Goal: Information Seeking & Learning: Compare options

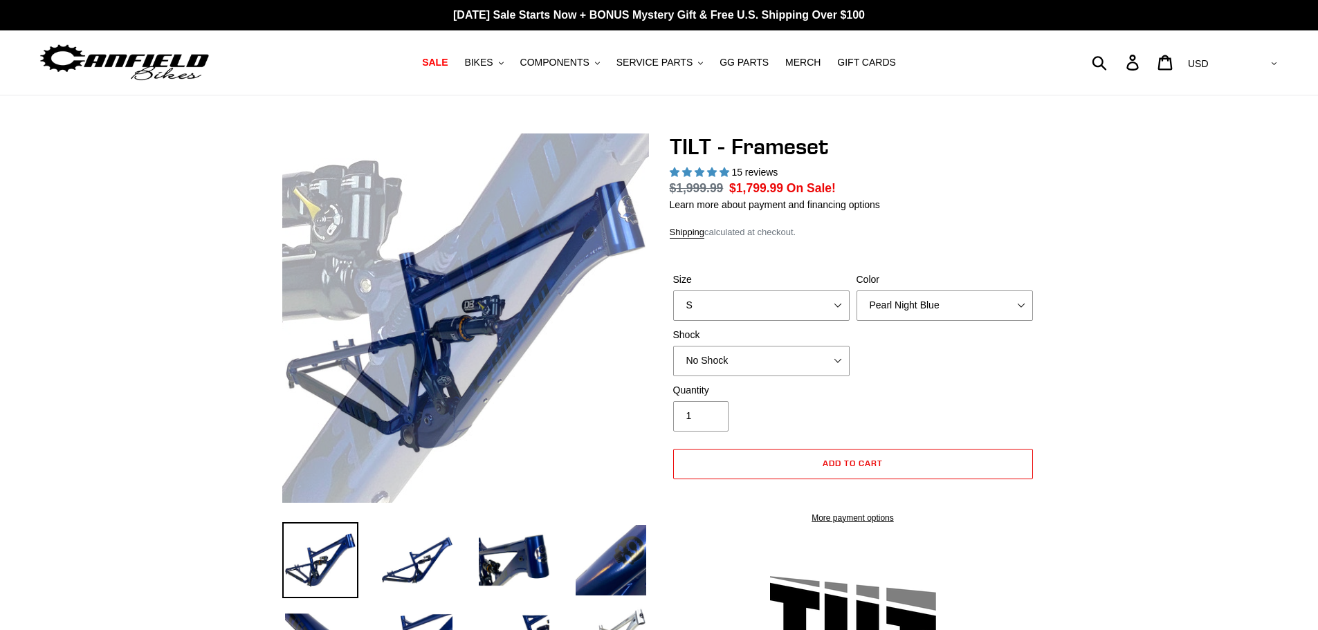
select select "highest-rating"
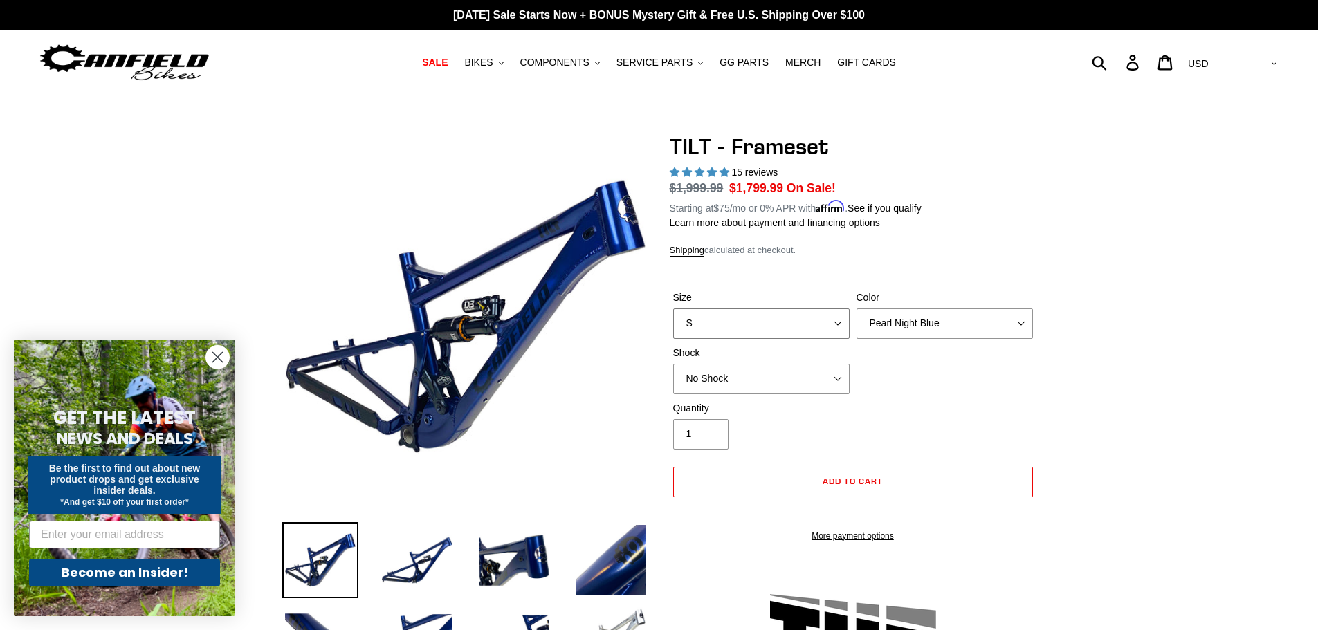
click at [842, 324] on select "S M L XL" at bounding box center [761, 323] width 176 height 30
select select "M"
click at [673, 308] on select "S M L XL" at bounding box center [761, 323] width 176 height 30
click at [1020, 324] on select "Pearl Night Blue Stealth Silver" at bounding box center [944, 323] width 176 height 30
select select "Stealth Silver"
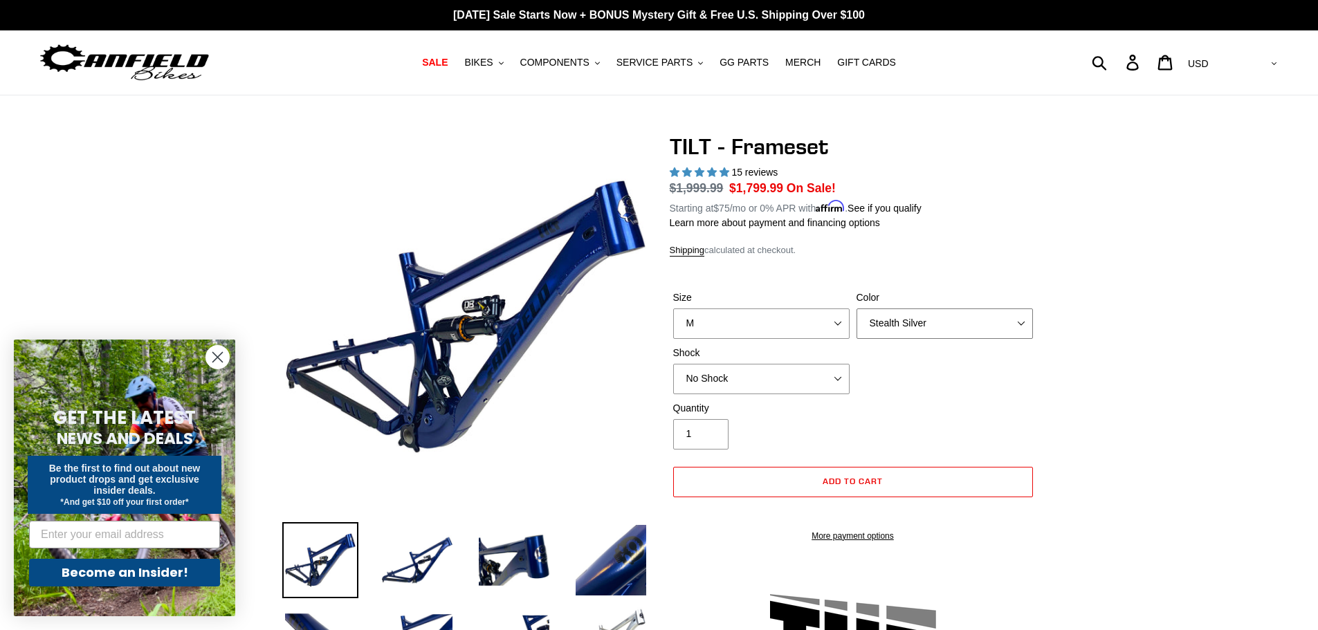
click at [856, 308] on select "Pearl Night Blue Stealth Silver" at bounding box center [944, 323] width 176 height 30
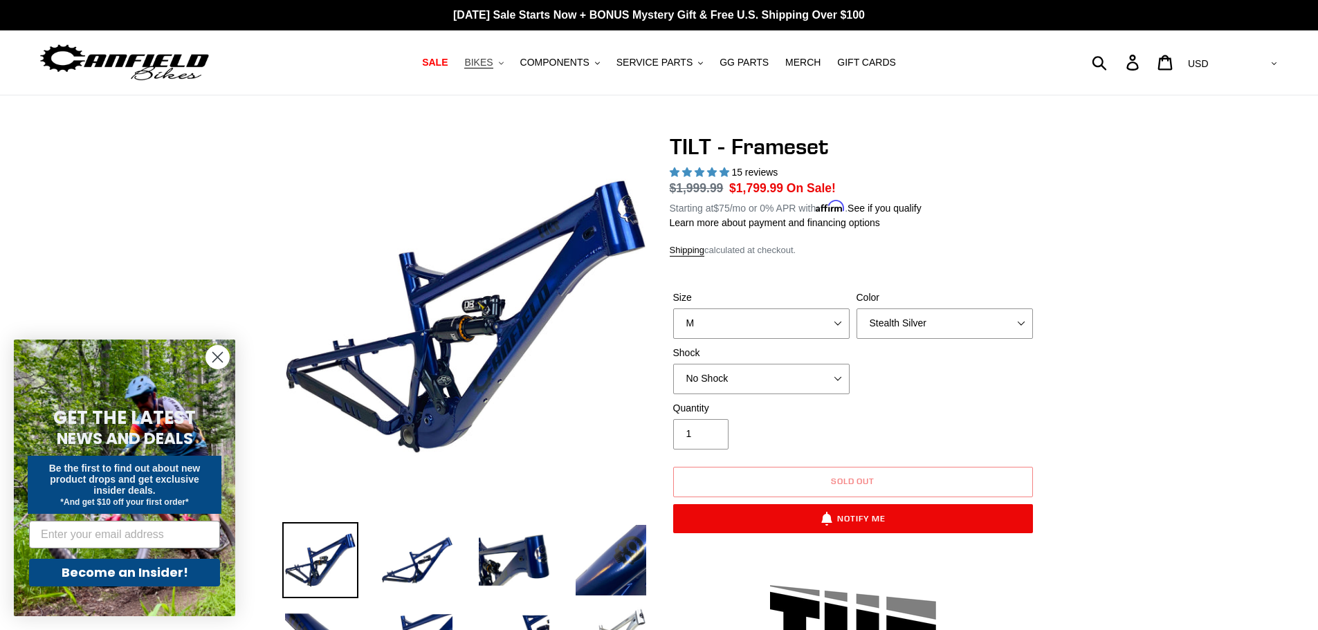
click at [492, 64] on span "BIKES" at bounding box center [478, 63] width 28 height 12
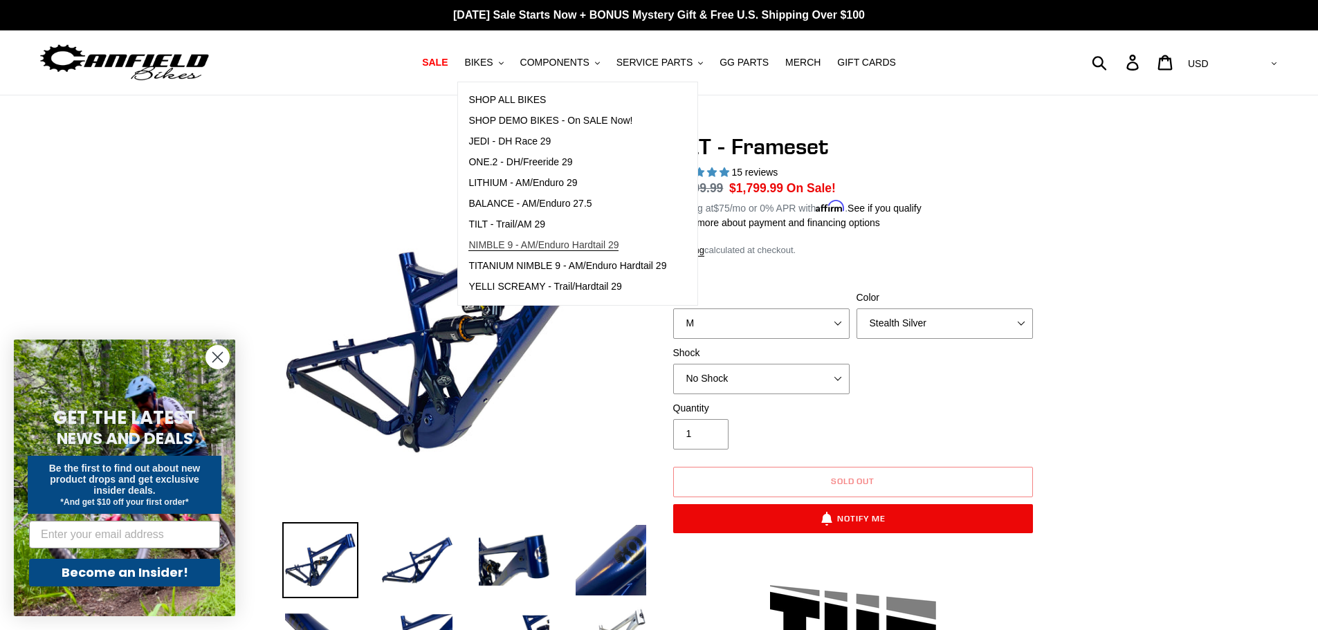
click at [511, 242] on span "NIMBLE 9 - AM/Enduro Hardtail 29" at bounding box center [543, 245] width 150 height 12
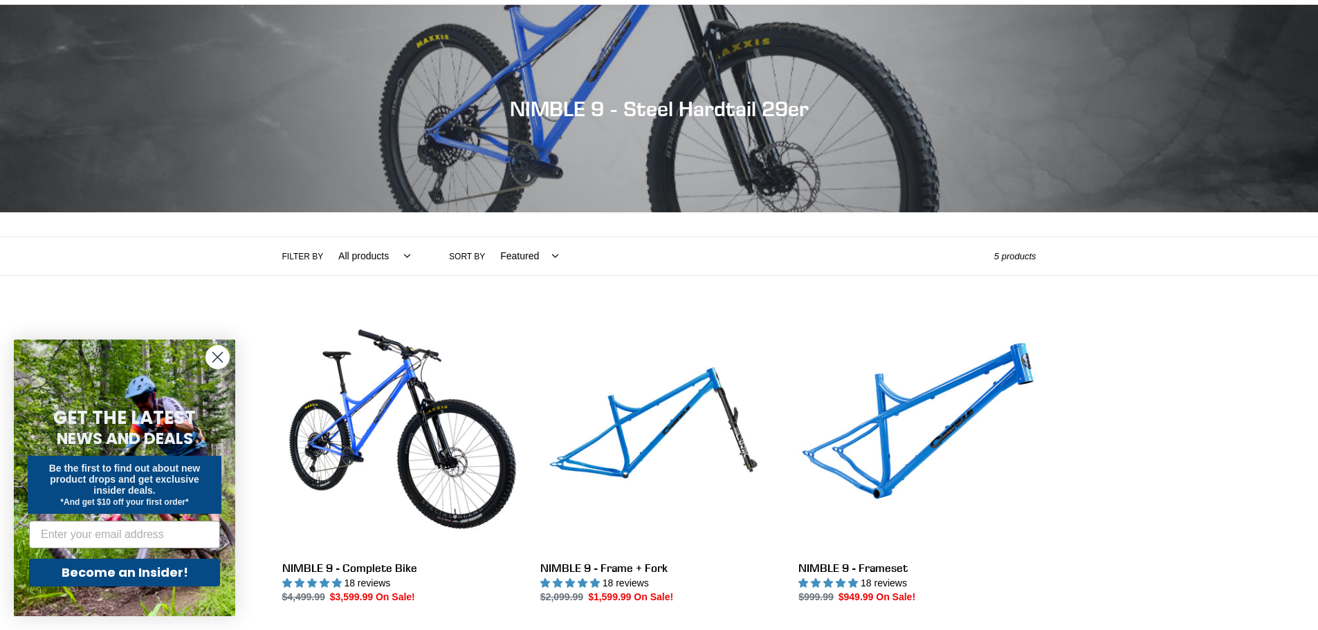
scroll to position [277, 0]
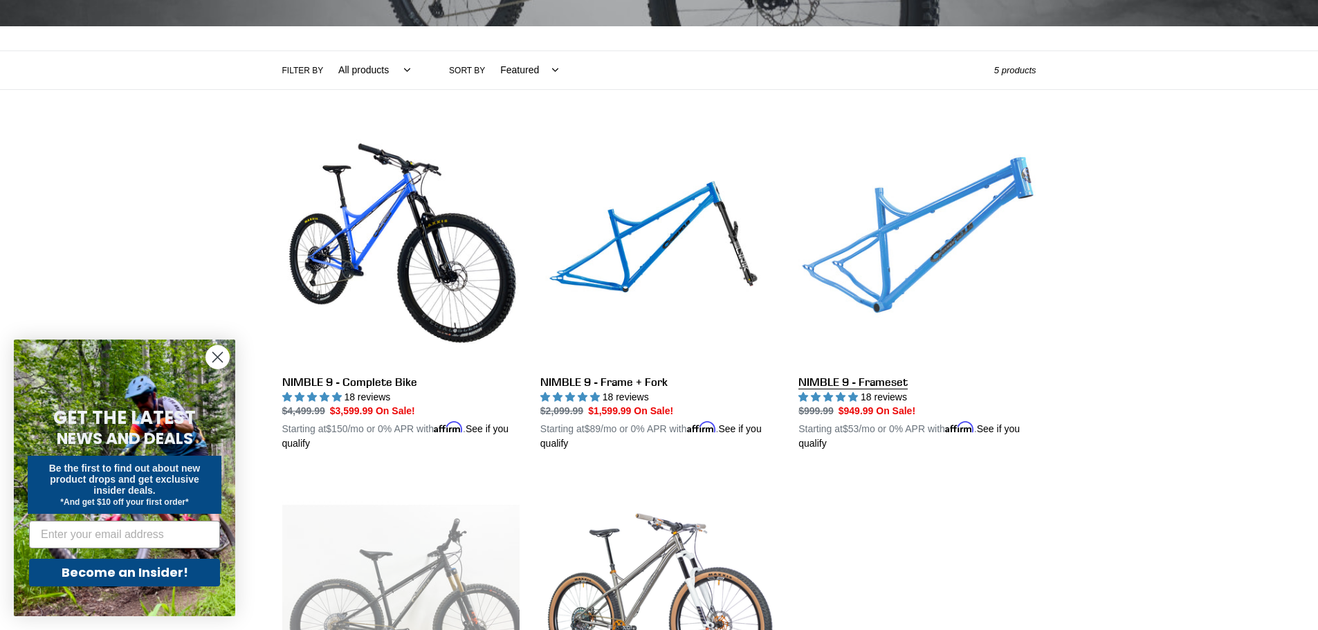
click at [900, 288] on link "NIMBLE 9 - Frameset" at bounding box center [916, 290] width 237 height 324
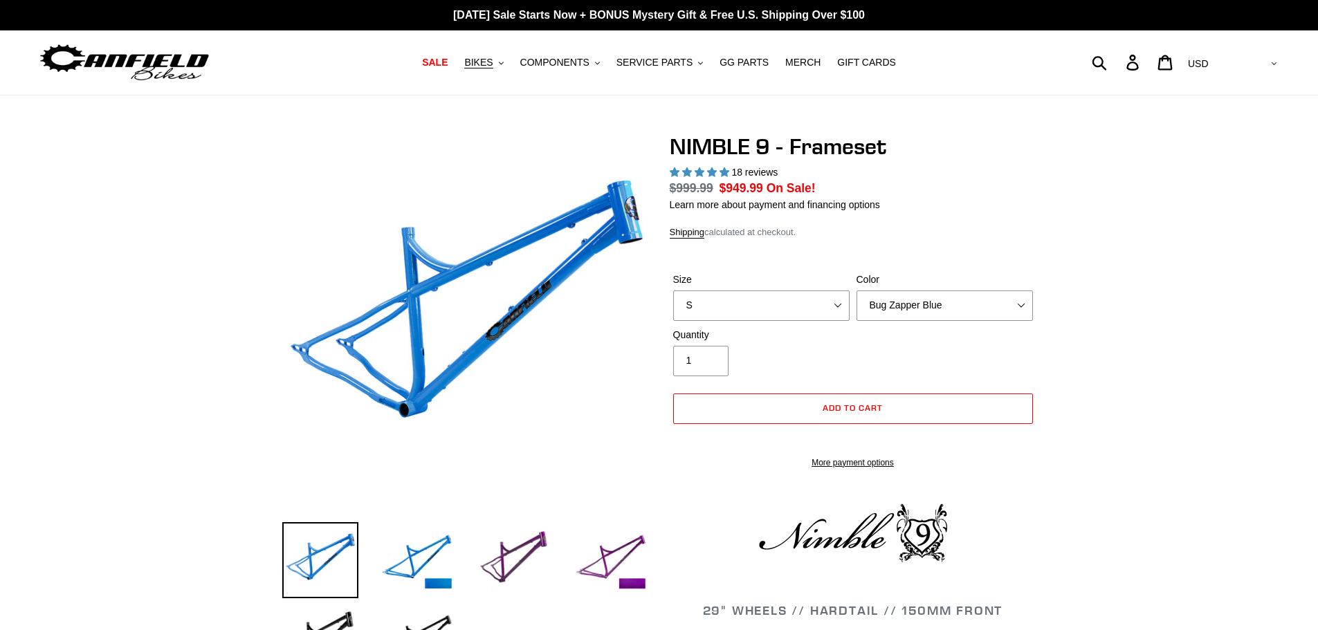
select select "highest-rating"
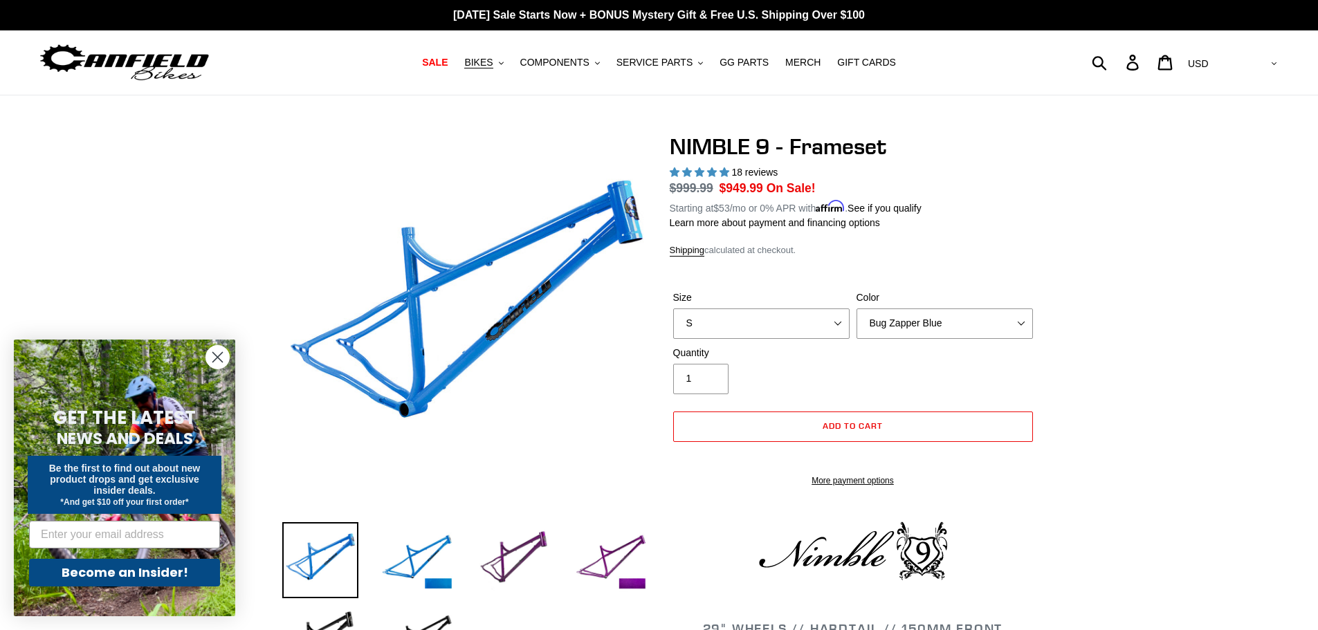
click at [838, 304] on div "Size S M L XL" at bounding box center [760, 314] width 183 height 48
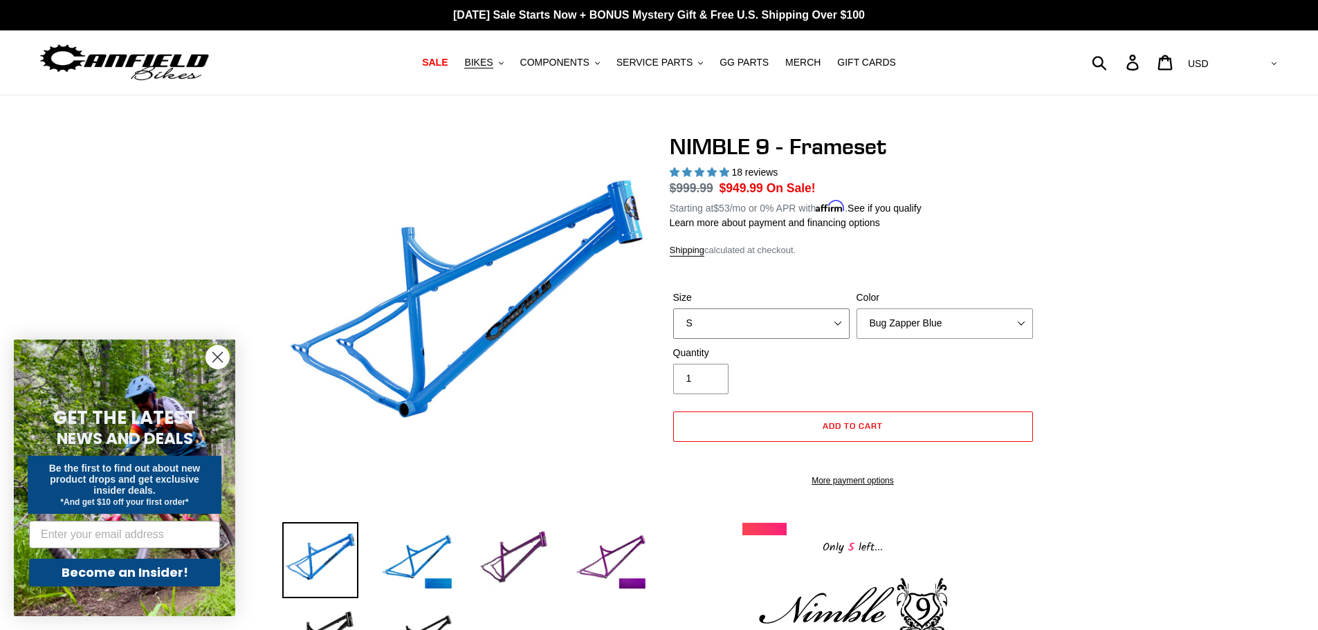
click at [833, 318] on select "S M L XL" at bounding box center [761, 323] width 176 height 30
select select "M"
click at [673, 308] on select "S M L XL" at bounding box center [761, 323] width 176 height 30
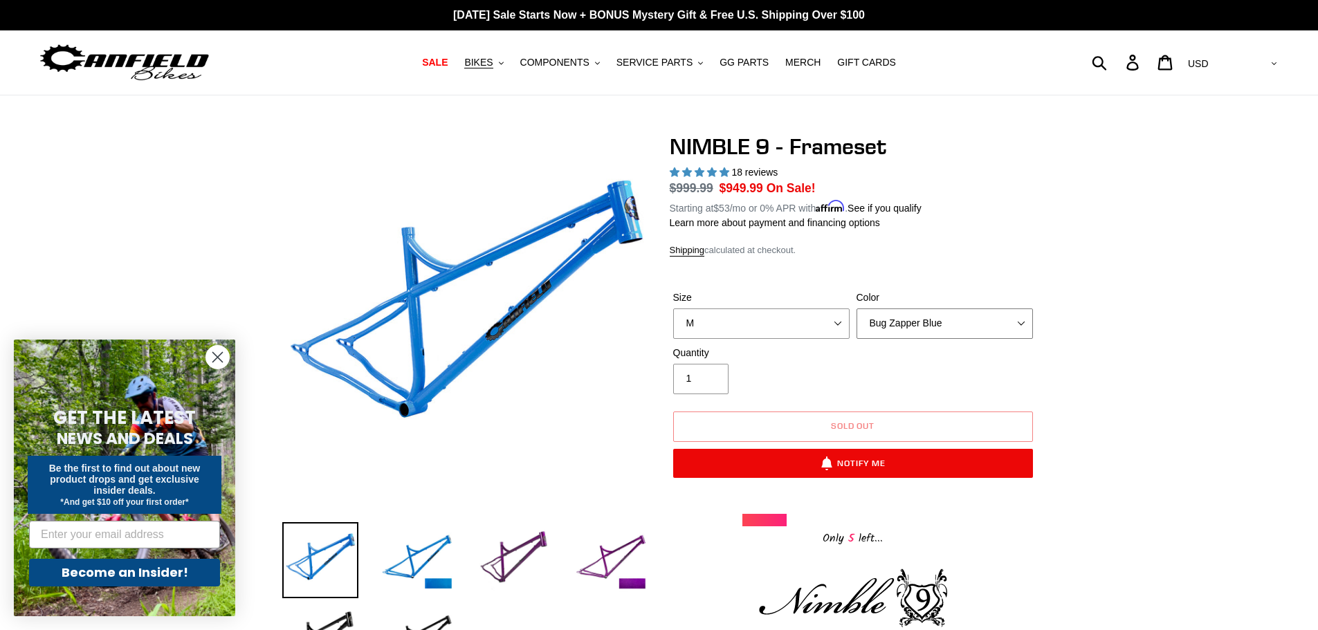
click at [1020, 322] on select "Bug Zapper Blue Purple Haze -Sold Out Galaxy Black" at bounding box center [944, 323] width 176 height 30
click at [856, 308] on select "Bug Zapper Blue Purple Haze -Sold Out Galaxy Black" at bounding box center [944, 323] width 176 height 30
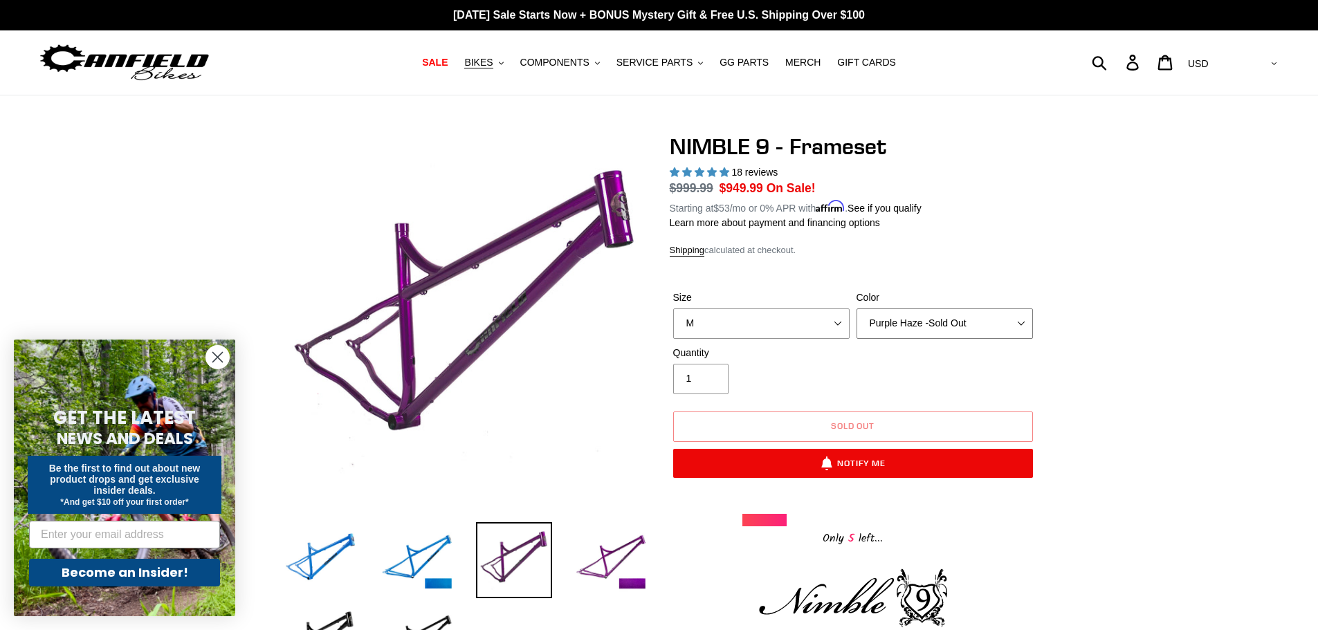
click at [1016, 317] on select "Bug Zapper Blue Purple Haze -Sold Out Galaxy Black" at bounding box center [944, 323] width 176 height 30
select select "Galaxy Black"
click at [856, 308] on select "Bug Zapper Blue Purple Haze -Sold Out Galaxy Black" at bounding box center [944, 323] width 176 height 30
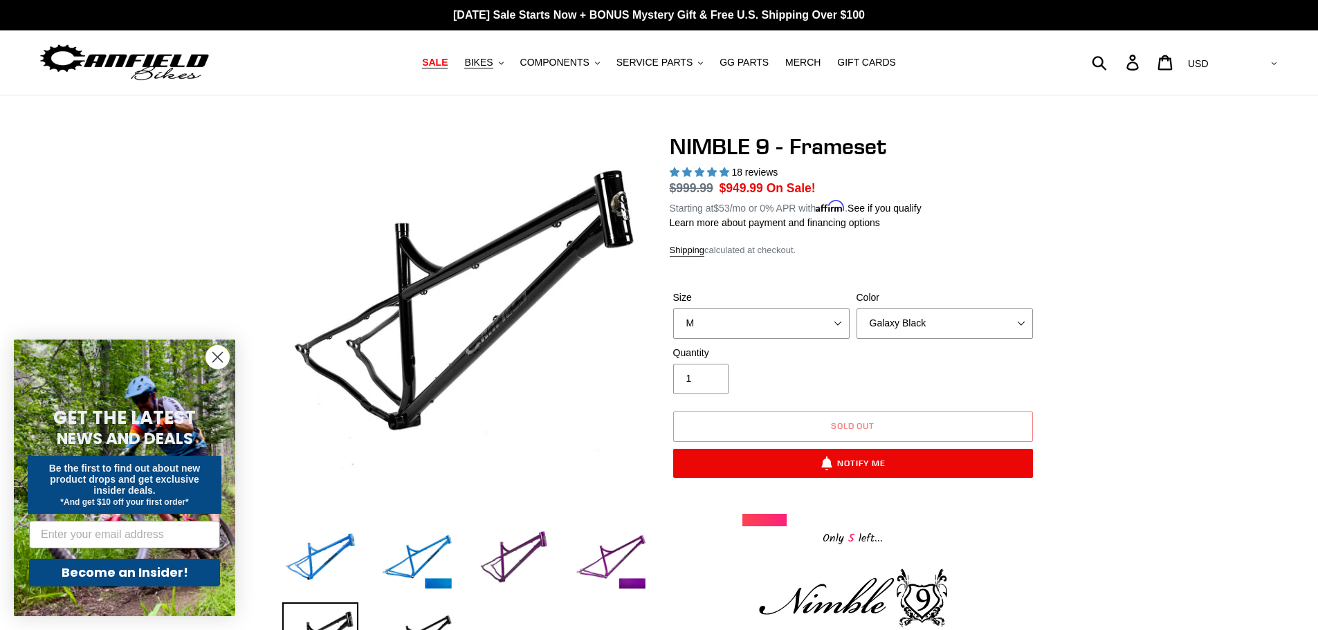
click at [454, 66] on link "SALE" at bounding box center [434, 62] width 39 height 19
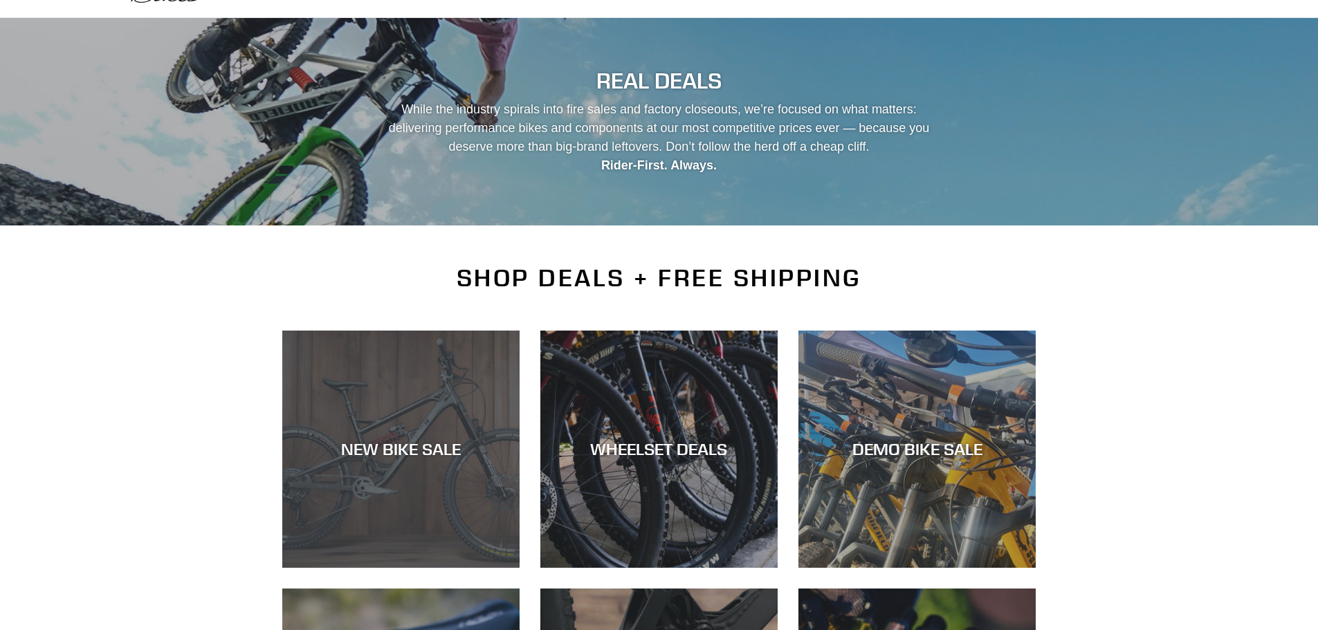
scroll to position [207, 0]
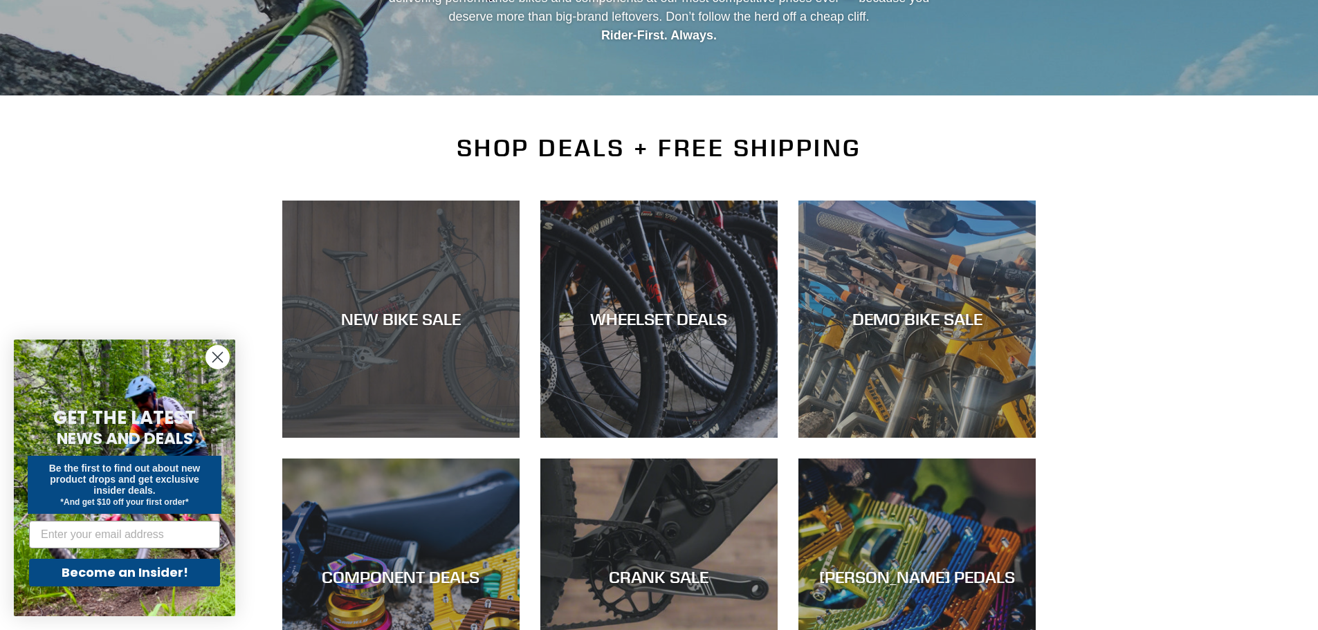
click at [395, 321] on div "NEW BIKE SALE" at bounding box center [400, 319] width 237 height 20
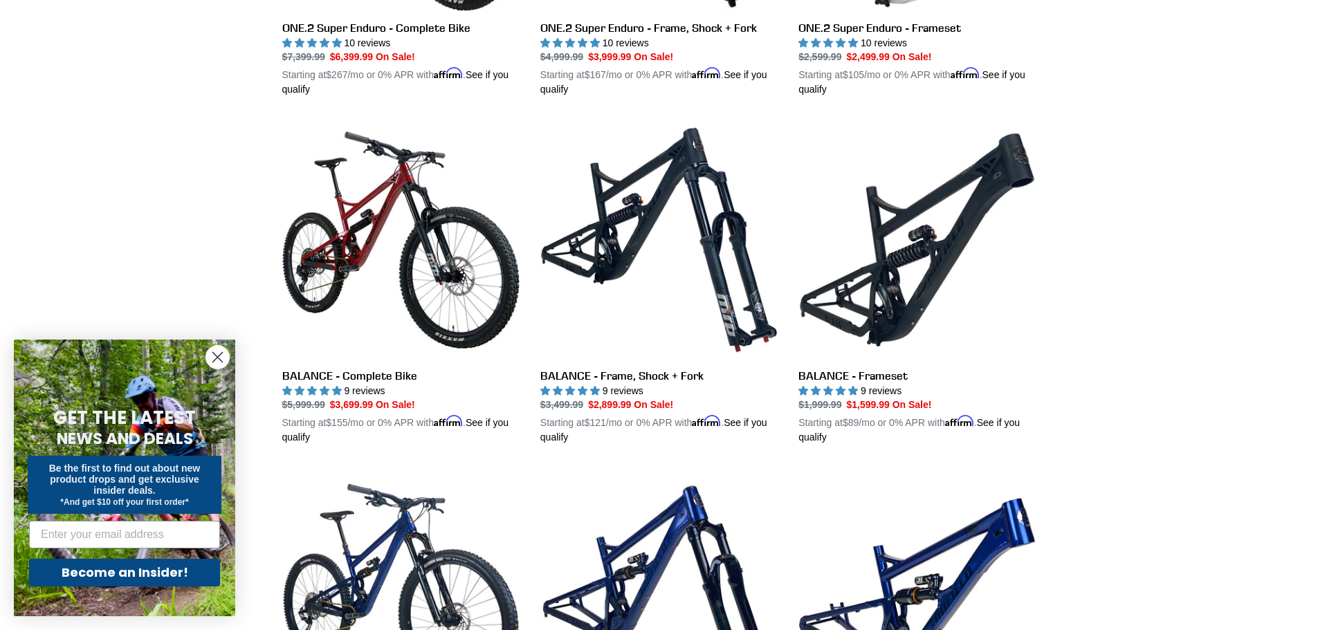
scroll to position [1452, 0]
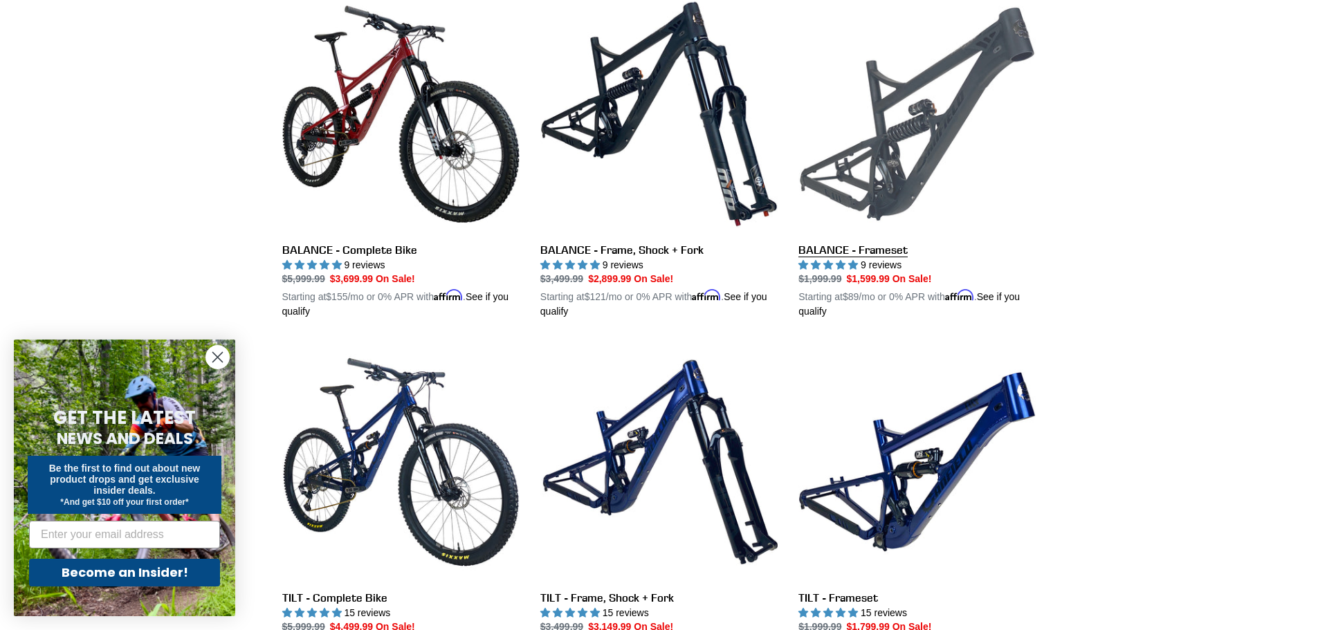
click at [879, 247] on link "BALANCE - Frameset" at bounding box center [916, 157] width 237 height 324
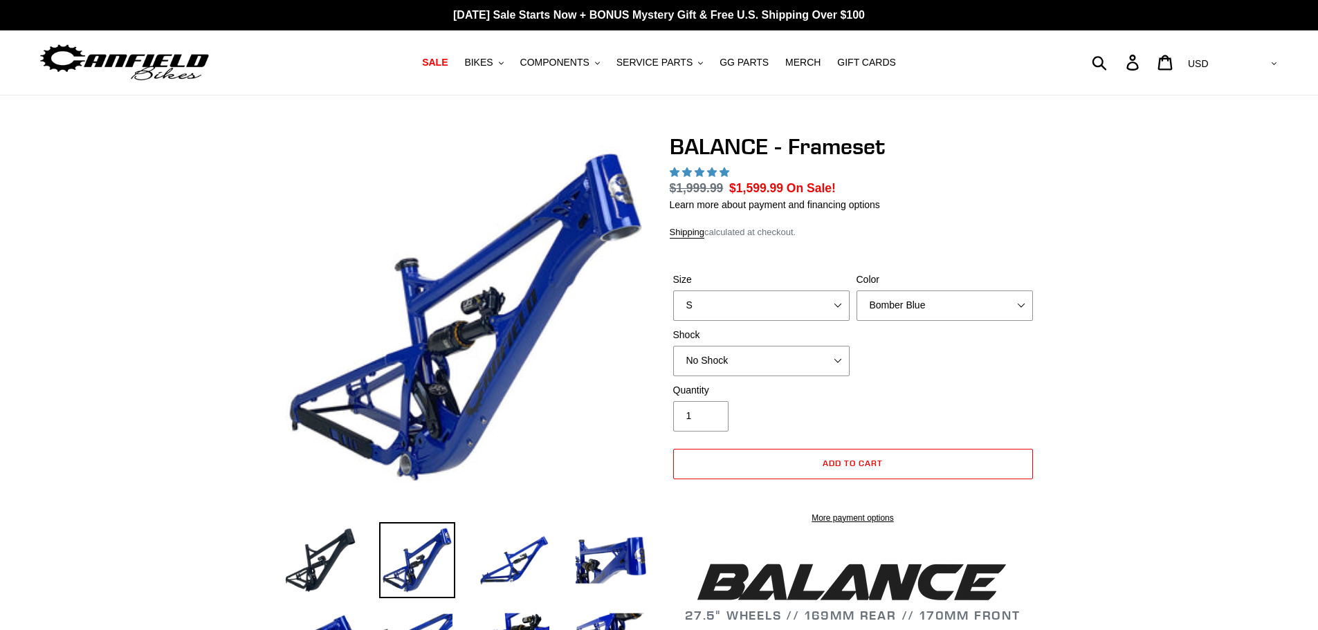
select select "highest-rating"
click at [840, 303] on select "S M L XL" at bounding box center [761, 305] width 176 height 30
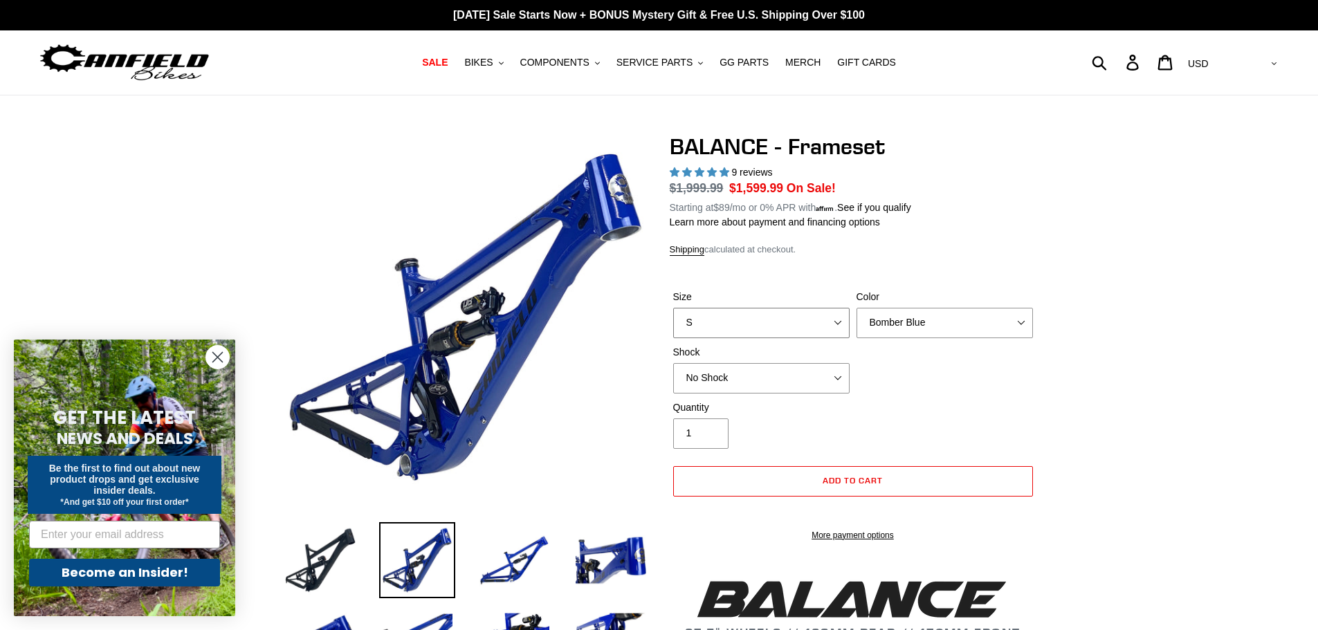
click at [673, 308] on select "S M L XL" at bounding box center [761, 323] width 176 height 30
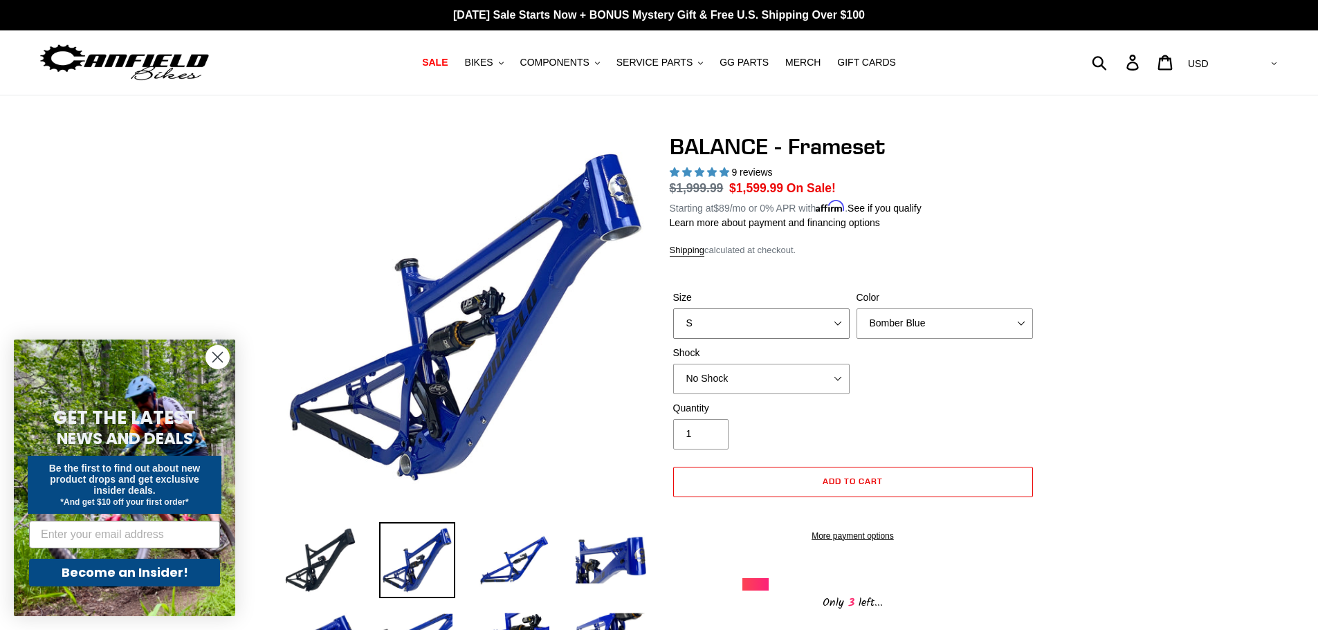
click at [844, 317] on select "S M L XL" at bounding box center [761, 323] width 176 height 30
select select "M"
click at [673, 308] on select "S M L XL" at bounding box center [761, 323] width 176 height 30
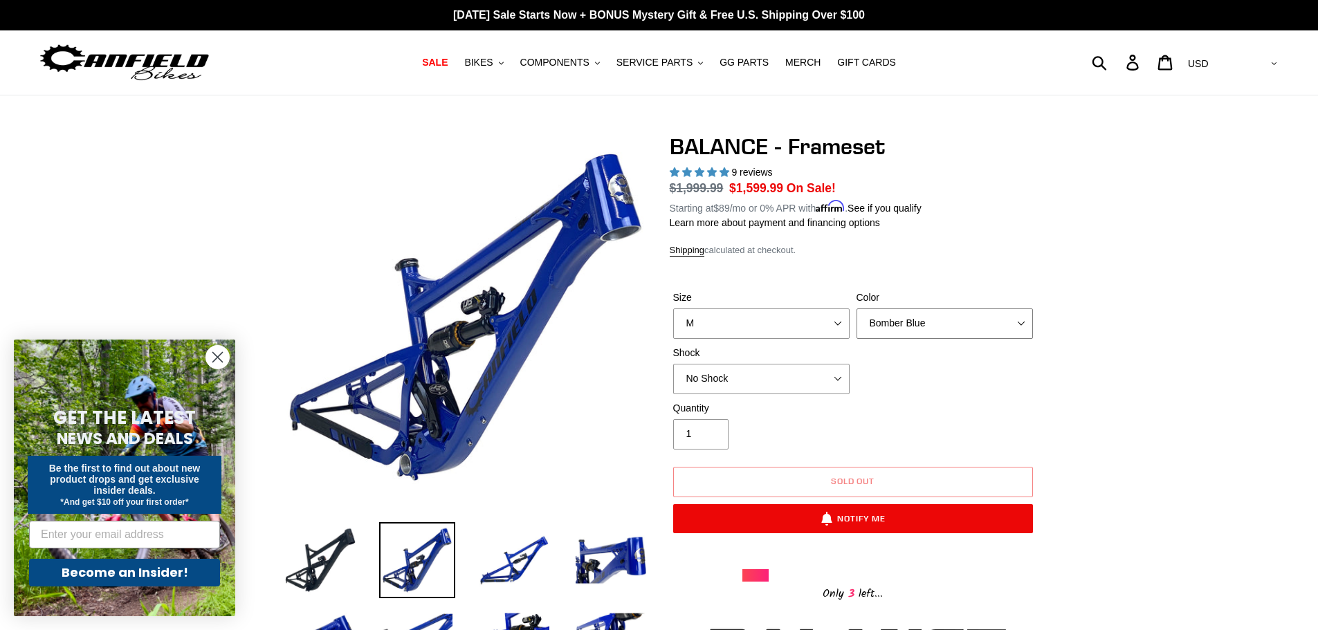
click at [1017, 317] on select "Bomber Blue Goat's Blood Stealth Black" at bounding box center [944, 323] width 176 height 30
click at [856, 308] on select "Bomber Blue Goat's Blood Stealth Black" at bounding box center [944, 323] width 176 height 30
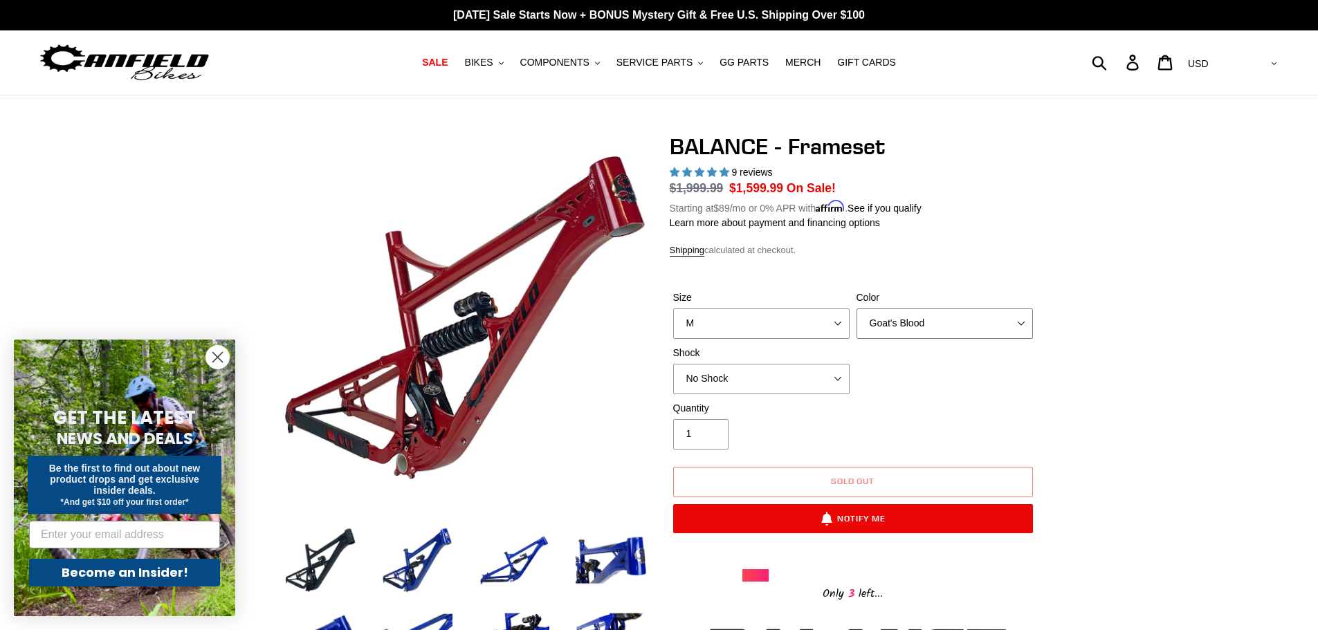
click at [1022, 325] on select "Bomber Blue Goat's Blood Stealth Black" at bounding box center [944, 323] width 176 height 30
select select "Stealth Black"
click at [856, 308] on select "Bomber Blue Goat's Blood Stealth Black" at bounding box center [944, 323] width 176 height 30
